Goal: Task Accomplishment & Management: Manage account settings

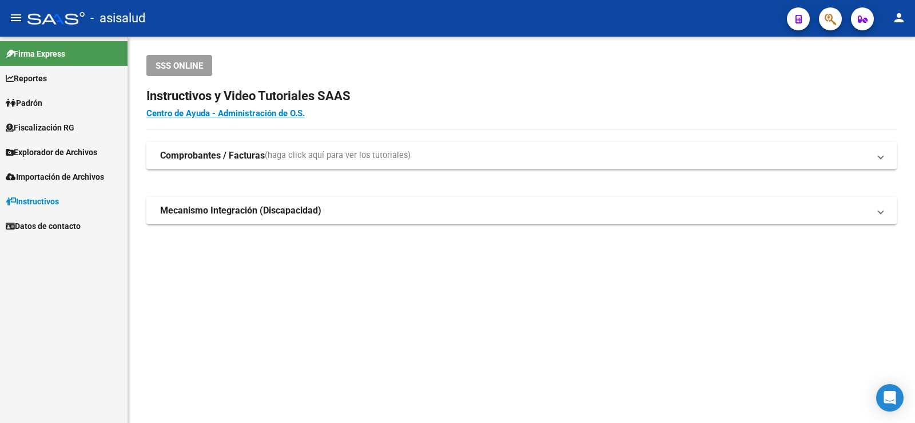
click at [49, 106] on link "Padrón" at bounding box center [64, 102] width 128 height 25
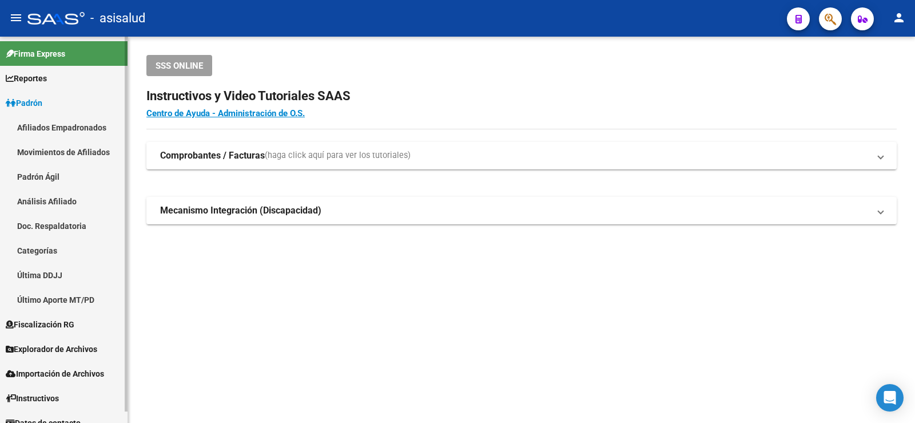
click at [37, 200] on link "Análisis Afiliado" at bounding box center [64, 201] width 128 height 25
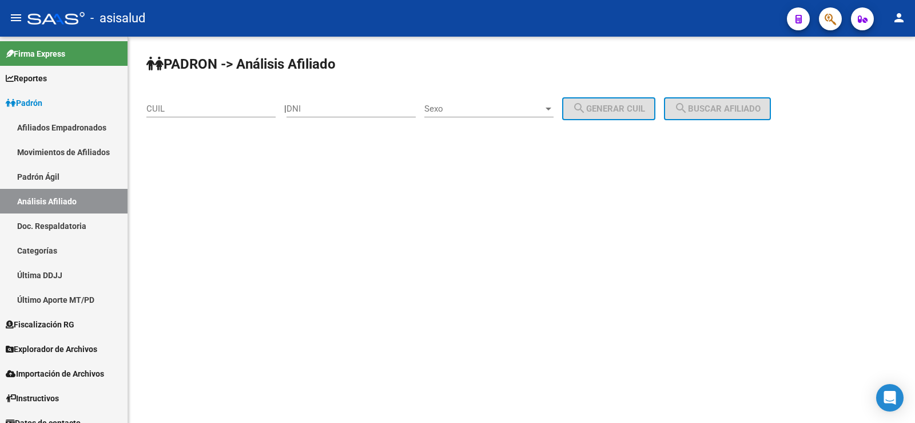
click at [163, 110] on input "CUIL" at bounding box center [210, 109] width 129 height 10
paste input "27-22891366-4"
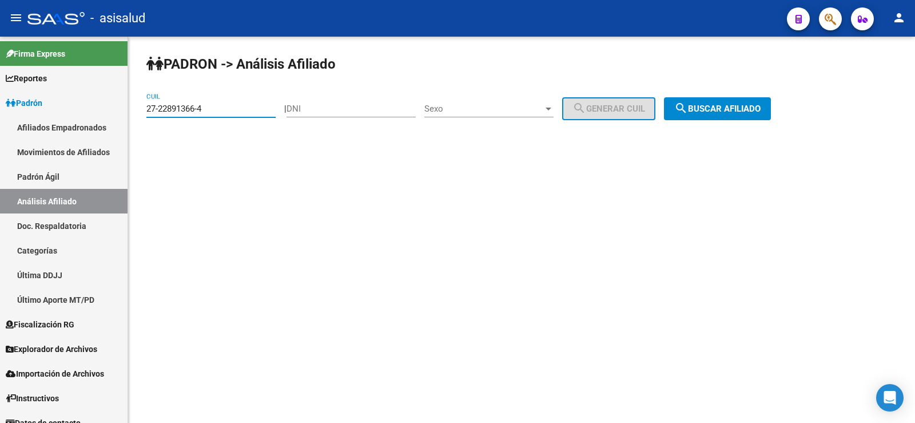
type input "27-22891366-4"
click at [737, 110] on span "search Buscar afiliado" at bounding box center [717, 109] width 86 height 10
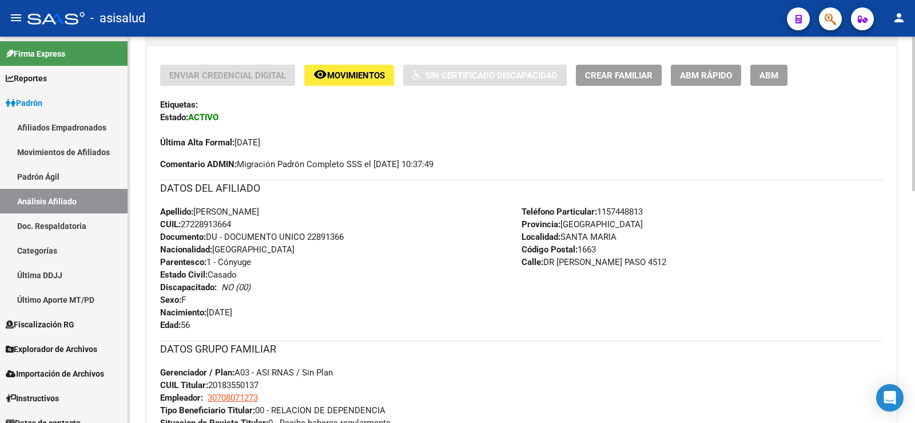
scroll to position [229, 0]
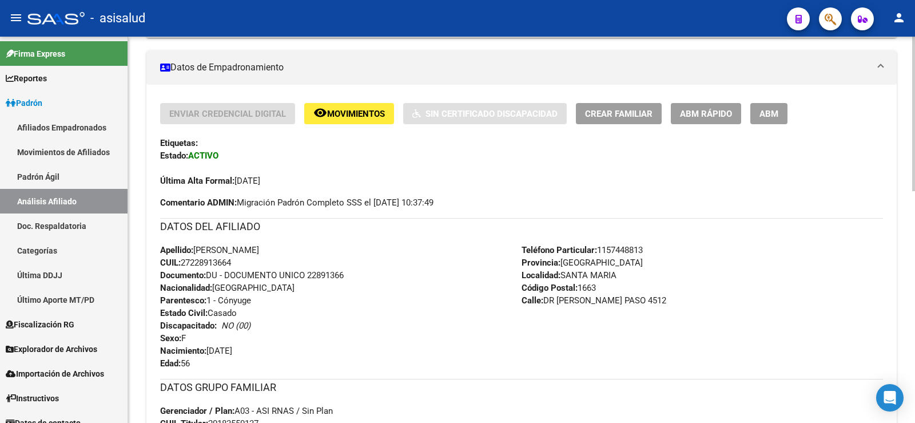
click at [721, 117] on span "ABM Rápido" at bounding box center [706, 114] width 52 height 10
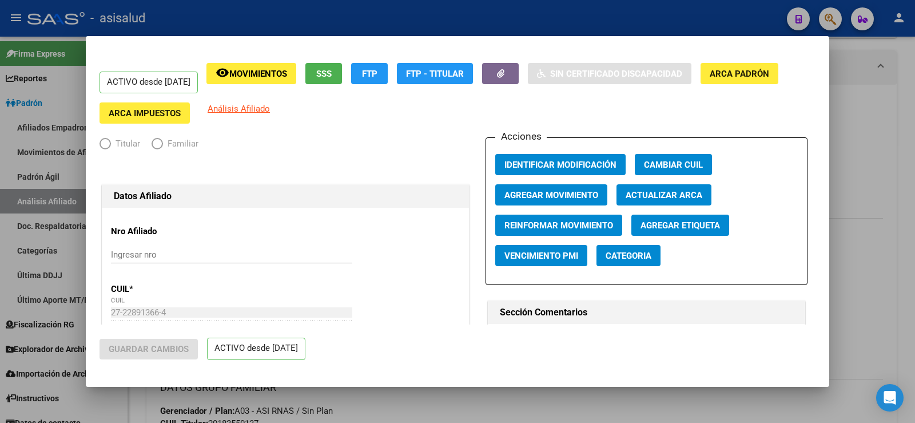
radio input "true"
type input "30-70807127-3"
click at [548, 202] on button "Agregar Movimiento" at bounding box center [551, 194] width 112 height 21
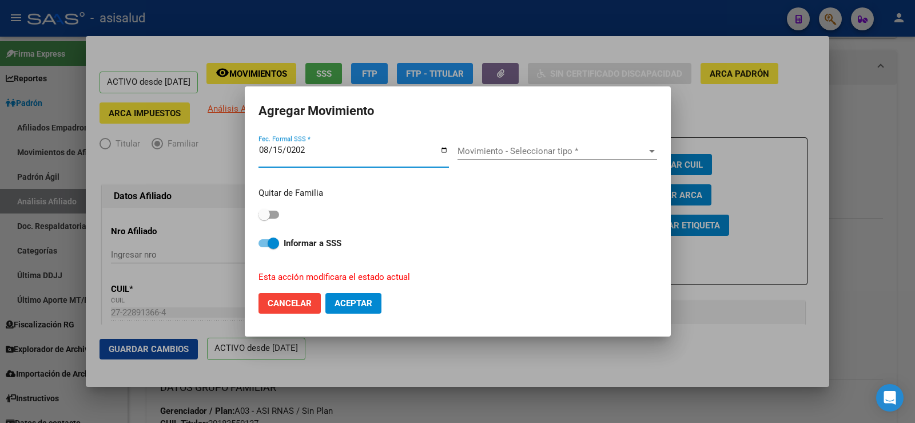
type input "2025-08-15"
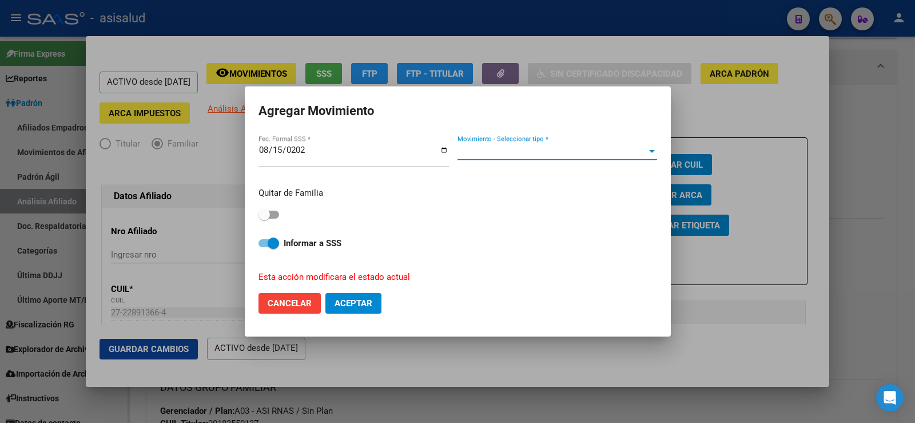
click at [511, 154] on span "Movimiento - Seleccionar tipo *" at bounding box center [551, 151] width 189 height 10
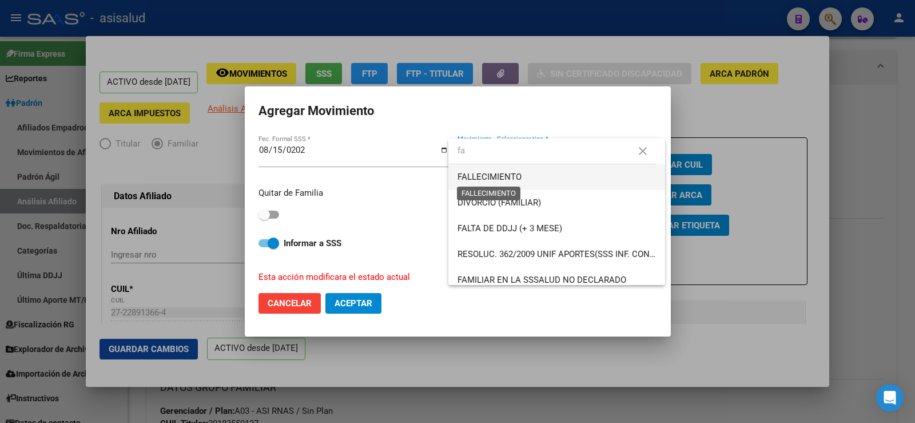
type input "fa"
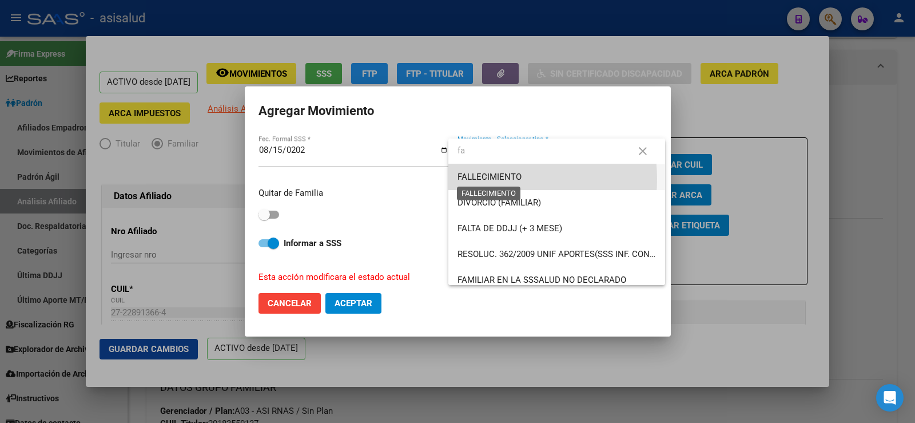
click at [488, 179] on span "FALLECIMIENTO" at bounding box center [489, 177] width 64 height 10
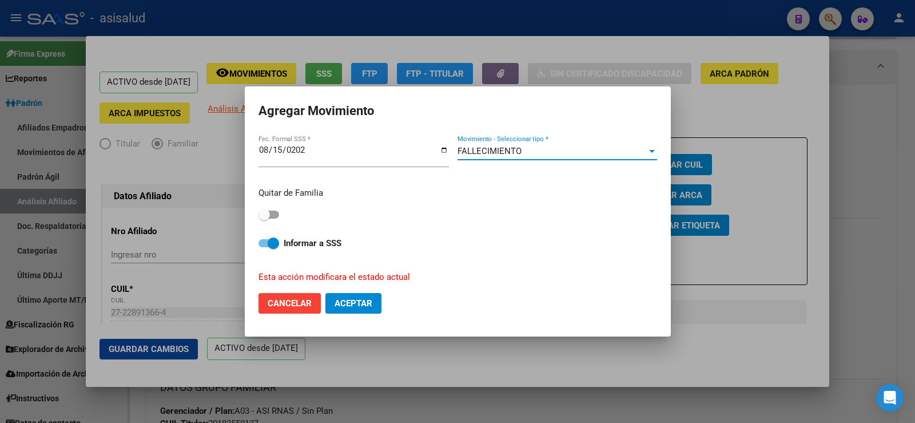
click at [280, 208] on div "Quitar de Familia" at bounding box center [457, 204] width 399 height 36
click at [277, 217] on span at bounding box center [268, 214] width 21 height 8
click at [264, 218] on input "checkbox" at bounding box center [264, 218] width 1 height 1
checkbox input "true"
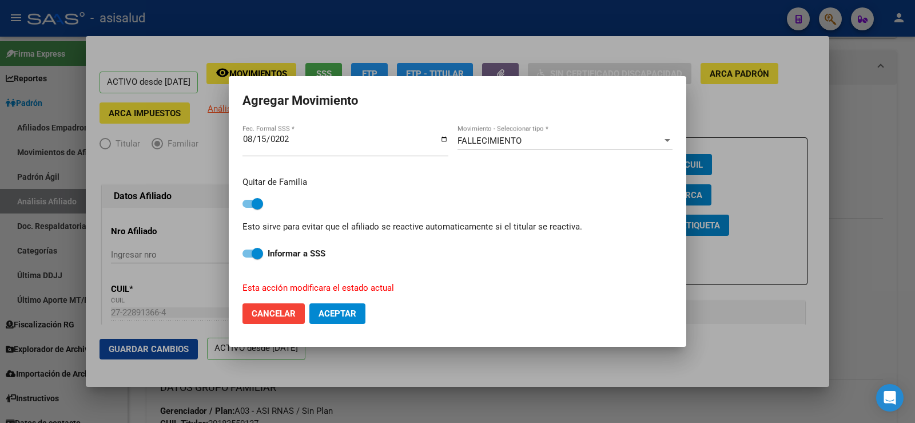
click at [349, 321] on button "Aceptar" at bounding box center [337, 313] width 56 height 21
checkbox input "false"
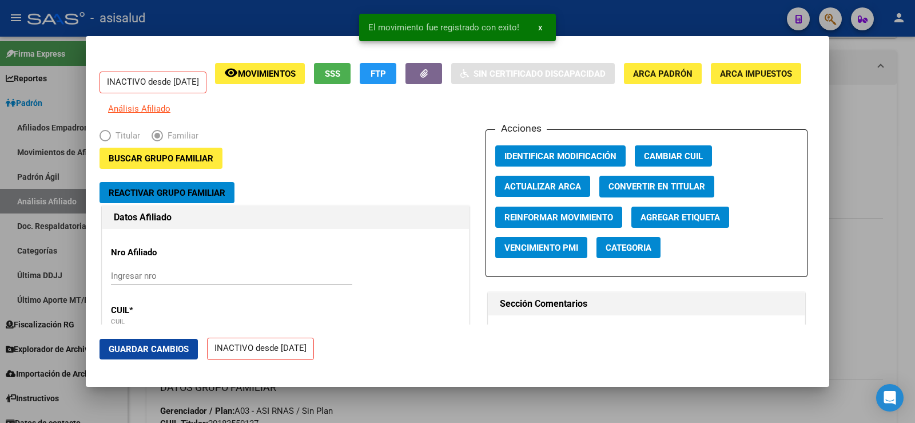
click at [166, 348] on span "Guardar Cambios" at bounding box center [149, 349] width 80 height 10
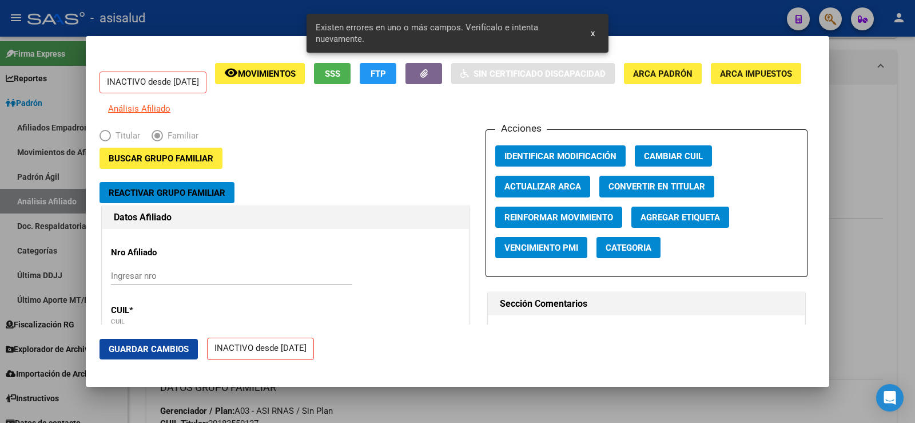
click at [562, 192] on span "Actualizar ARCA" at bounding box center [542, 187] width 77 height 10
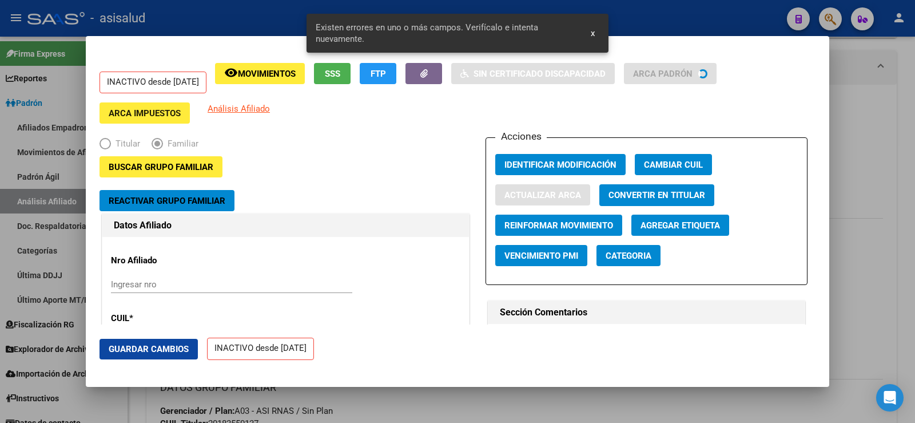
type input "PEREZ"
type input "NORA CRISTINA"
type input "SANTA MARIA"
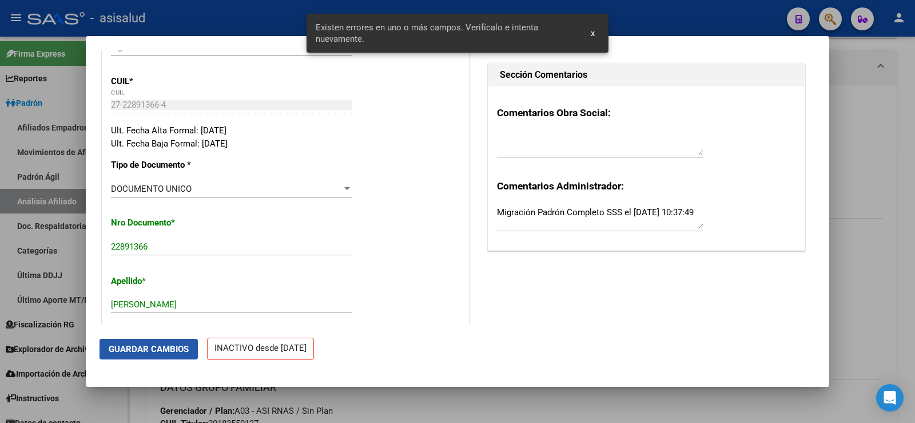
click at [163, 353] on span "Guardar Cambios" at bounding box center [149, 349] width 80 height 10
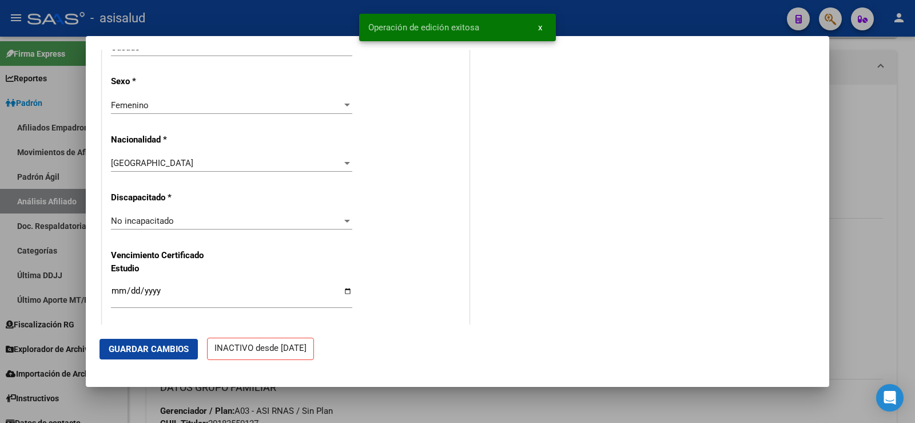
scroll to position [743, 0]
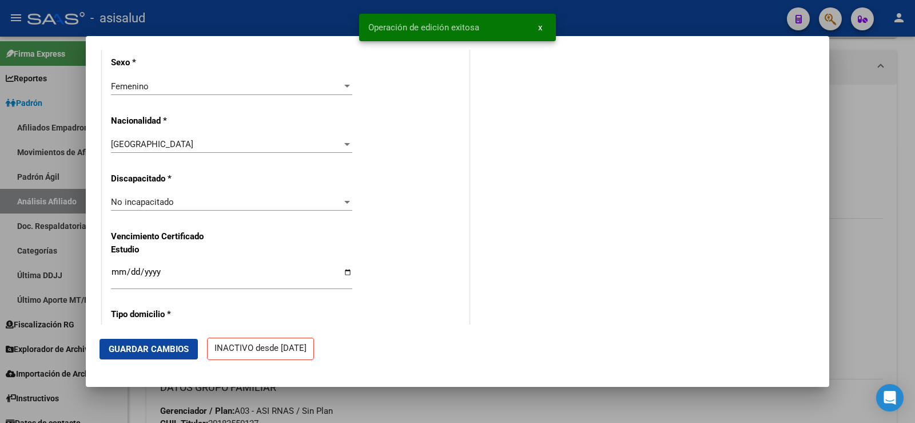
click at [875, 145] on div at bounding box center [457, 211] width 915 height 423
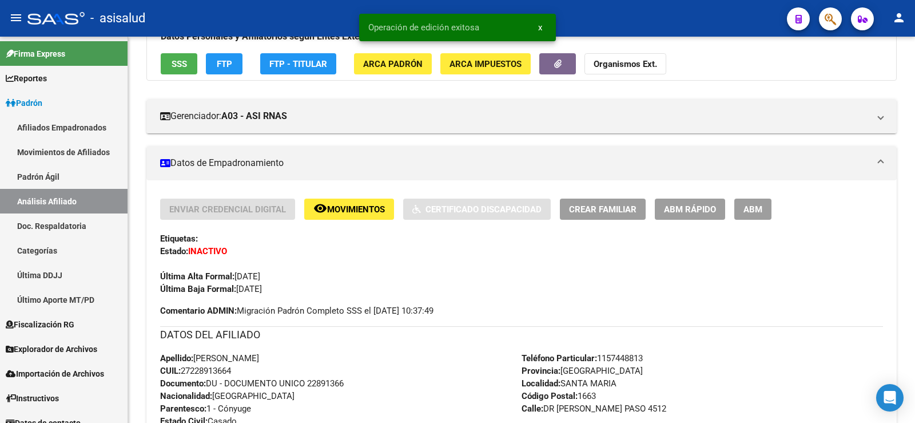
scroll to position [229, 0]
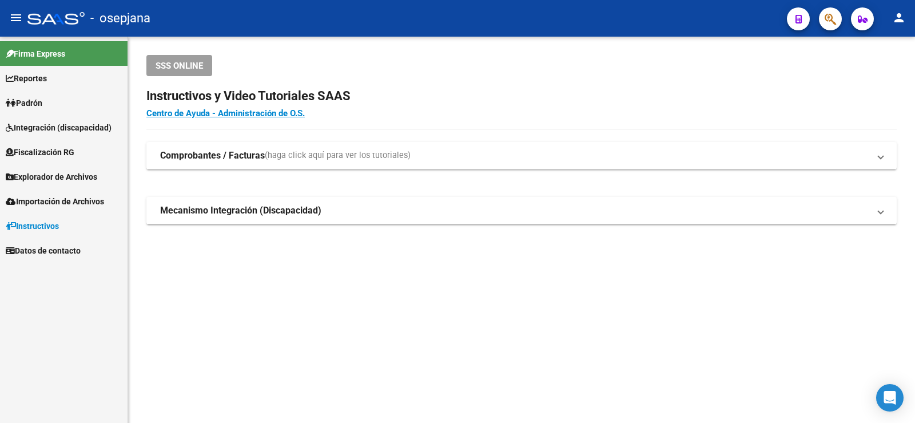
click at [21, 102] on span "Padrón" at bounding box center [24, 103] width 37 height 13
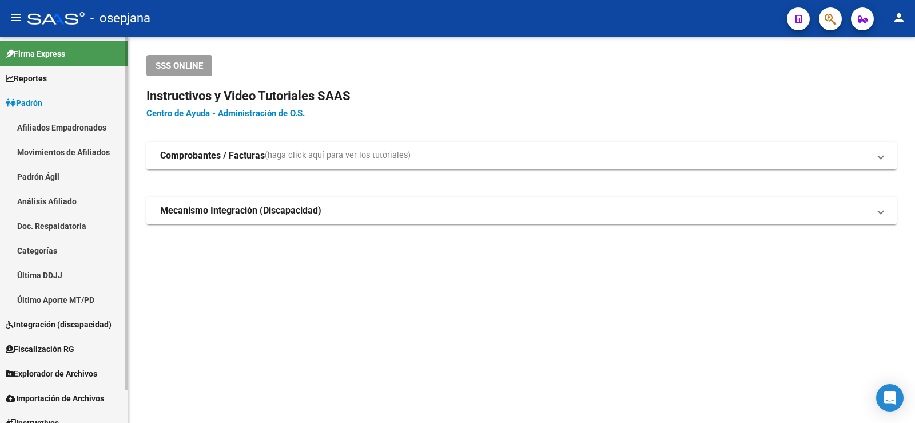
click at [51, 203] on link "Análisis Afiliado" at bounding box center [64, 201] width 128 height 25
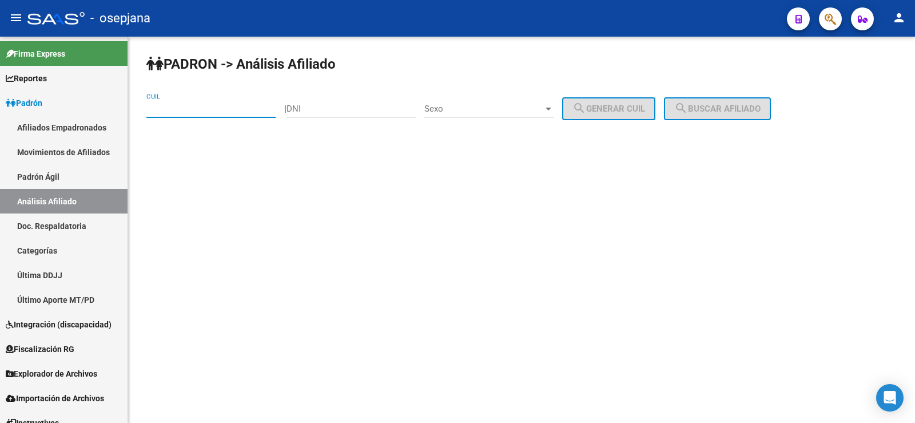
click at [166, 109] on input "CUIL" at bounding box center [210, 109] width 129 height 10
paste input "23-20272099-4"
type input "23-20272099-4"
click at [729, 102] on button "search Buscar afiliado" at bounding box center [717, 108] width 107 height 23
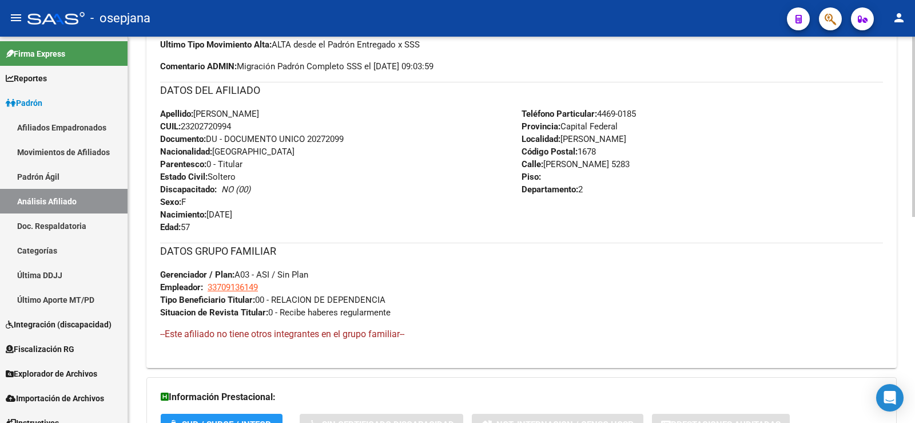
scroll to position [440, 0]
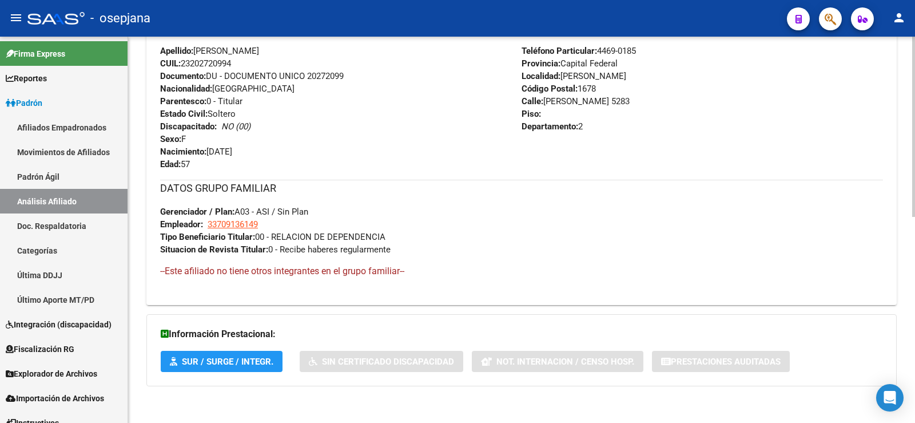
click at [344, 280] on div "DATOS GRUPO FAMILIAR Gerenciador / Plan: A03 - ASI / Sin Plan Empleador: 337091…" at bounding box center [521, 233] width 723 height 107
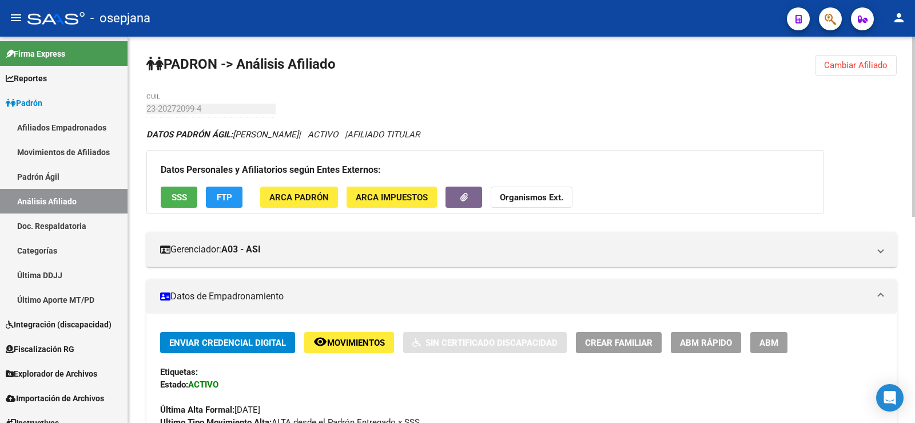
click at [224, 200] on span "FTP" at bounding box center [224, 197] width 15 height 10
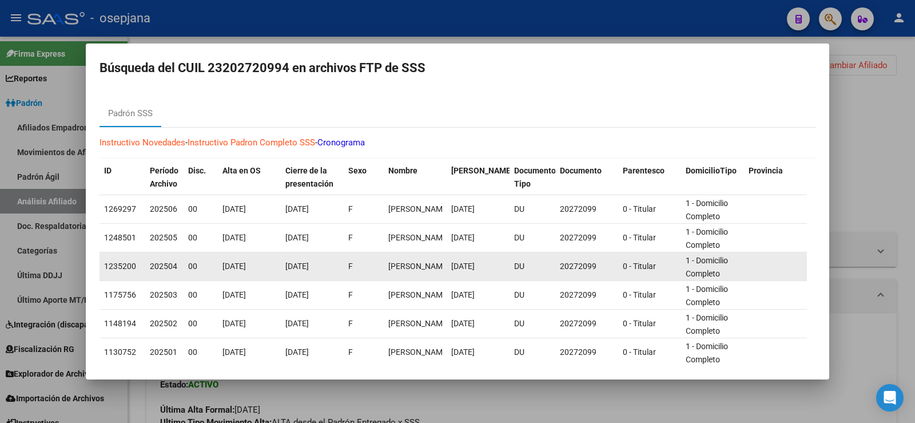
scroll to position [166, 0]
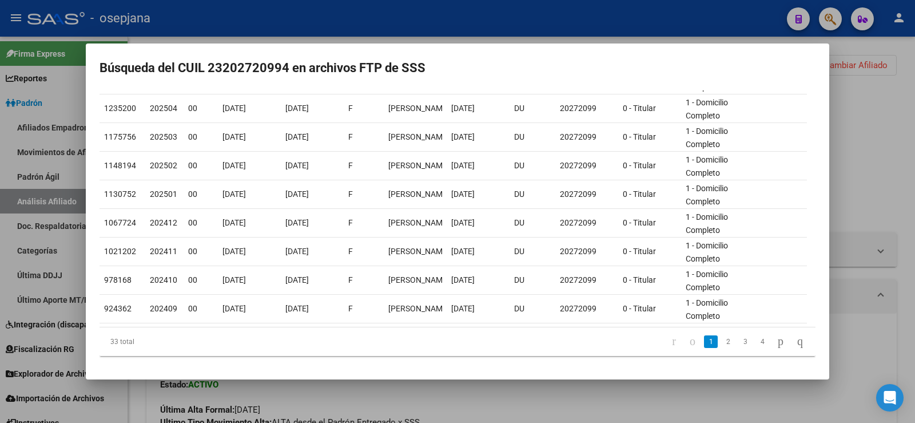
click at [869, 122] on div at bounding box center [457, 211] width 915 height 423
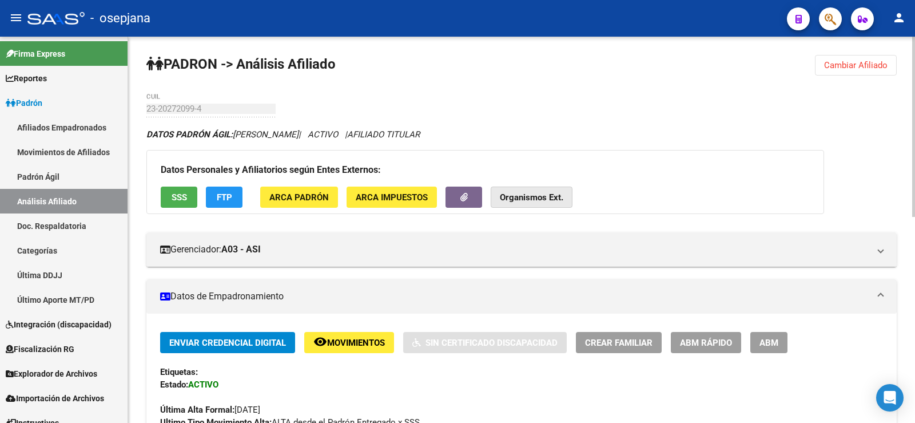
click at [516, 201] on strong "Organismos Ext." at bounding box center [531, 197] width 63 height 10
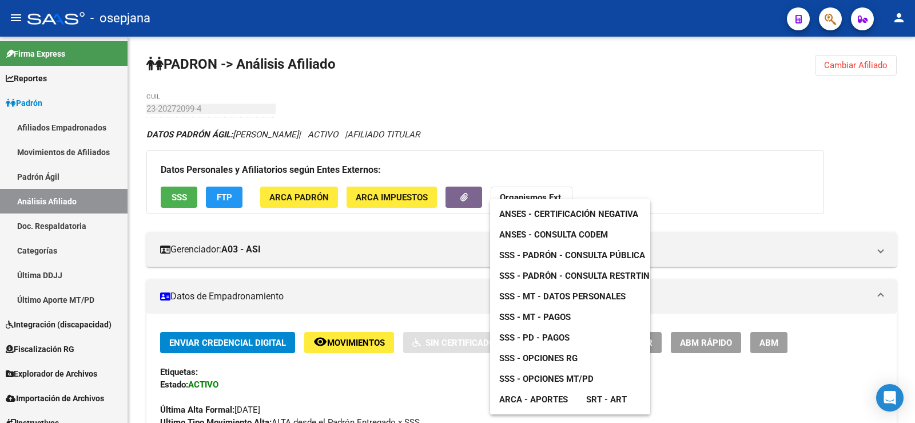
click at [540, 154] on div at bounding box center [457, 211] width 915 height 423
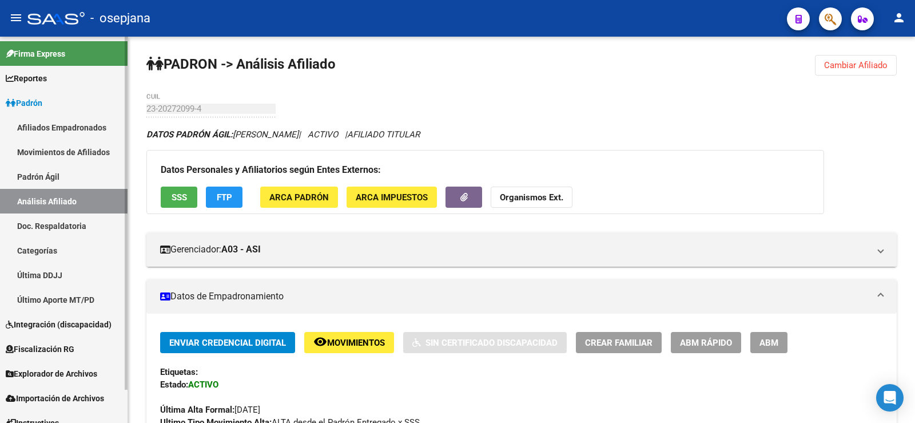
click at [42, 106] on span "Padrón" at bounding box center [24, 103] width 37 height 13
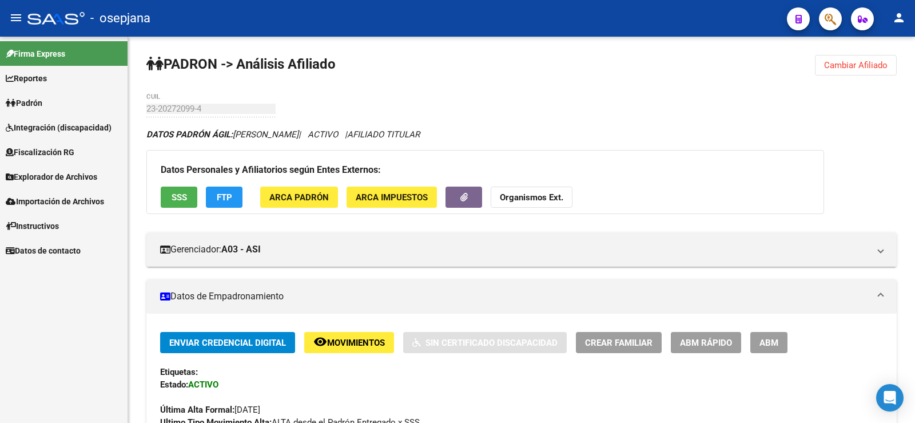
click at [52, 157] on span "Fiscalización RG" at bounding box center [40, 152] width 69 height 13
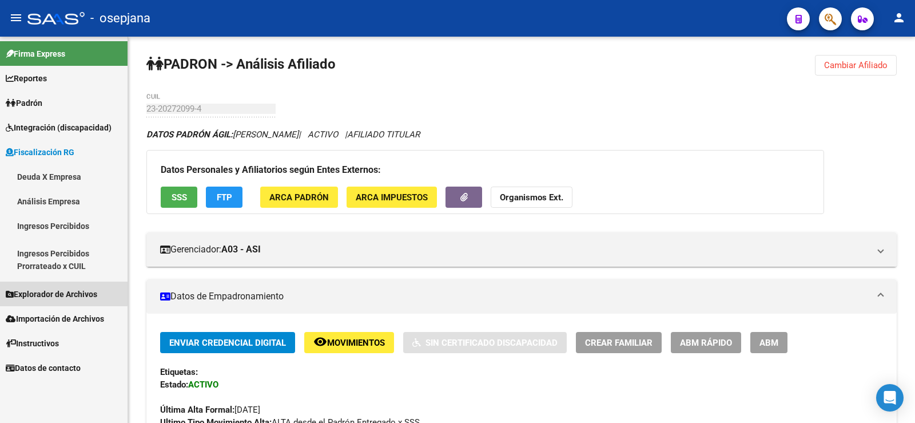
click at [58, 292] on span "Explorador de Archivos" at bounding box center [51, 294] width 91 height 13
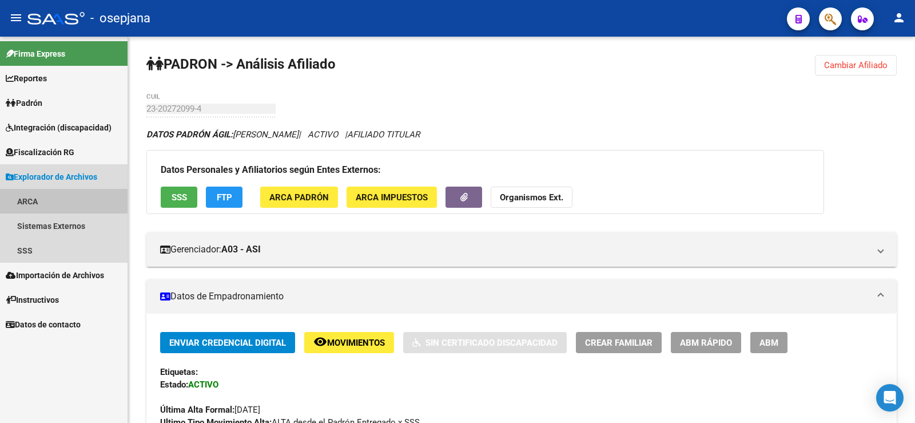
click at [31, 200] on link "ARCA" at bounding box center [64, 201] width 128 height 25
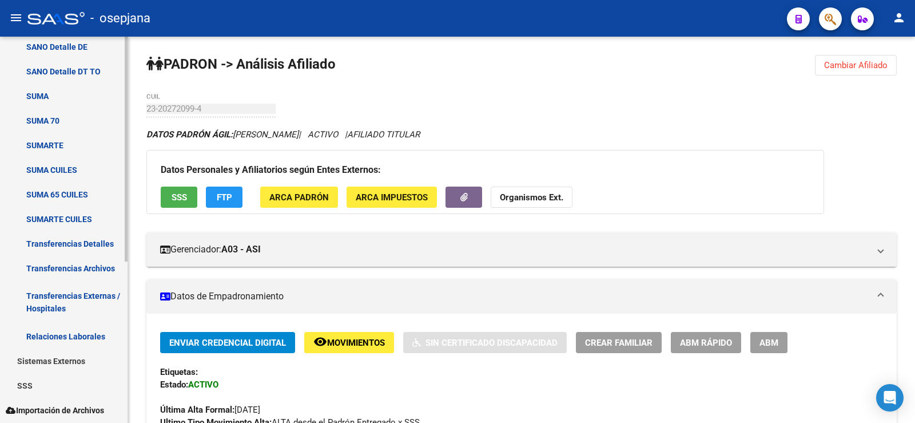
scroll to position [229, 0]
click at [70, 335] on link "Relaciones Laborales" at bounding box center [64, 335] width 128 height 25
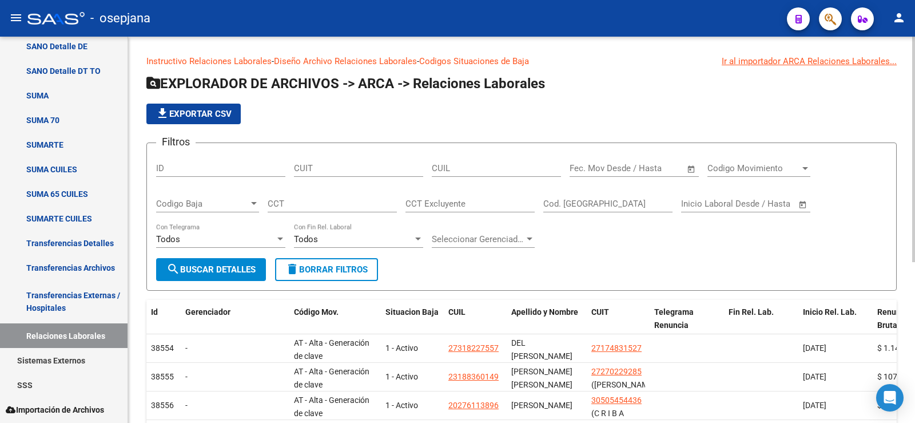
click at [457, 166] on input "CUIL" at bounding box center [496, 168] width 129 height 10
paste input "23-20272099-4"
click at [445, 165] on input "23-20272099-4" at bounding box center [496, 168] width 129 height 10
click at [484, 168] on input "23-20272099-4" at bounding box center [496, 168] width 129 height 10
click at [221, 264] on button "search Buscar Detalles" at bounding box center [211, 269] width 110 height 23
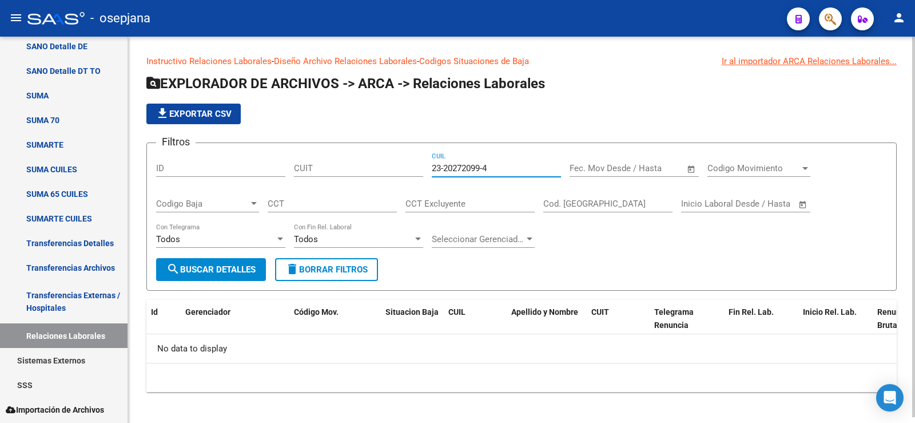
drag, startPoint x: 501, startPoint y: 163, endPoint x: 331, endPoint y: 169, distance: 171.1
click at [331, 169] on div "Filtros ID CUIT 23-20272099-4 CUIL Start date – End date Fec. Mov Desde / Hasta…" at bounding box center [521, 205] width 731 height 106
type input "27-33716149-4"
click at [206, 280] on button "search Buscar Detalles" at bounding box center [211, 269] width 110 height 23
